Goal: Task Accomplishment & Management: Manage account settings

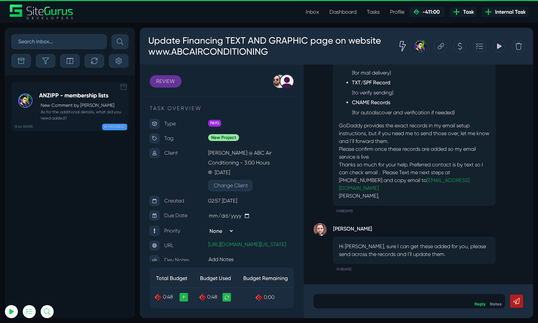
click at [123, 88] on icon at bounding box center [123, 87] width 7 height 7
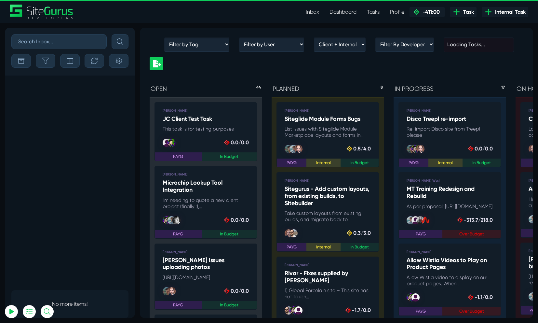
click at [349, 10] on link "Dashboard" at bounding box center [342, 12] width 37 height 13
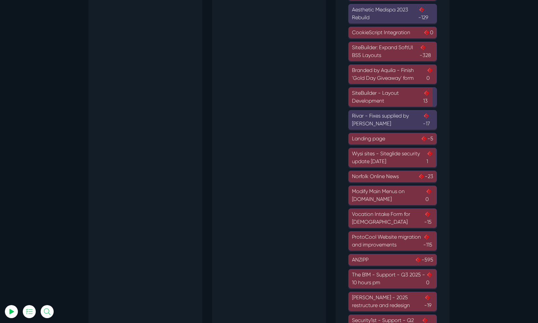
scroll to position [329, 0]
click at [404, 118] on div "Rivar - Fixes supplied by Samantha -17" at bounding box center [392, 119] width 81 height 16
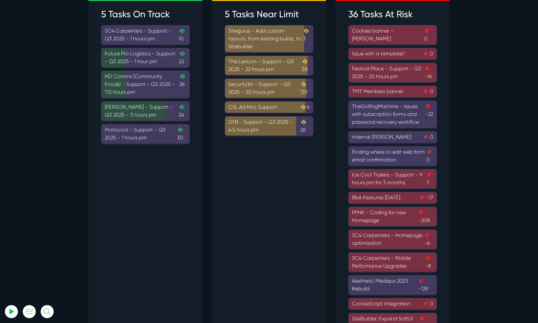
scroll to position [19, 0]
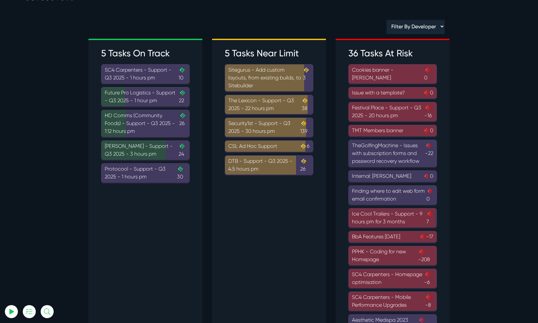
click at [157, 92] on div "Future Pro Logistics - Support - Q3 2025 - 1 hour pm .cls-1{fill-rule:evenodd;f…" at bounding box center [145, 97] width 81 height 16
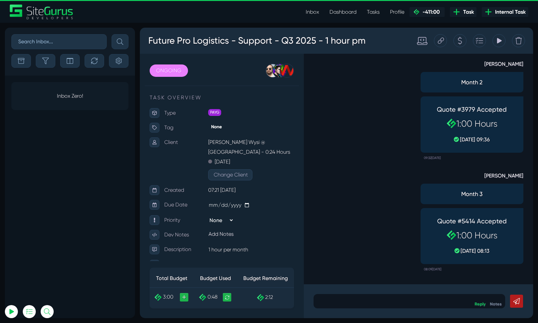
click at [317, 15] on link "Inbox" at bounding box center [312, 12] width 24 height 13
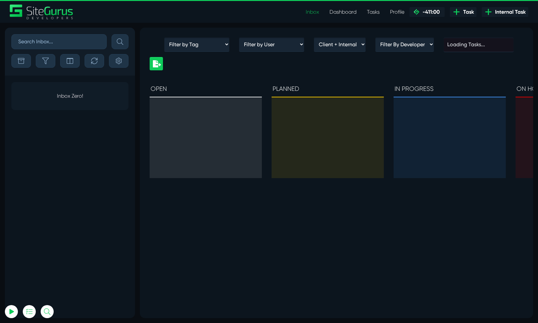
click at [347, 6] on link "Dashboard" at bounding box center [342, 12] width 37 height 13
click at [345, 19] on div "Inbox Dashboard Tasks Profile Profile Transactions Planner Timesheet Calendar D…" at bounding box center [269, 12] width 528 height 15
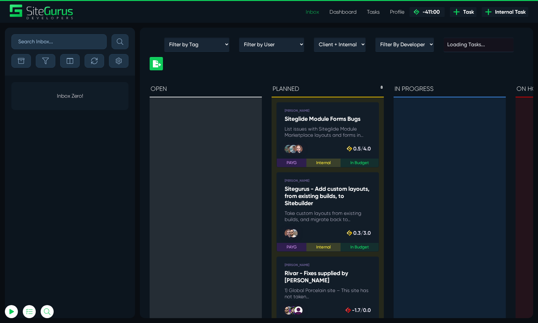
click at [345, 15] on link "Dashboard" at bounding box center [342, 12] width 37 height 13
